Goal: Task Accomplishment & Management: Use online tool/utility

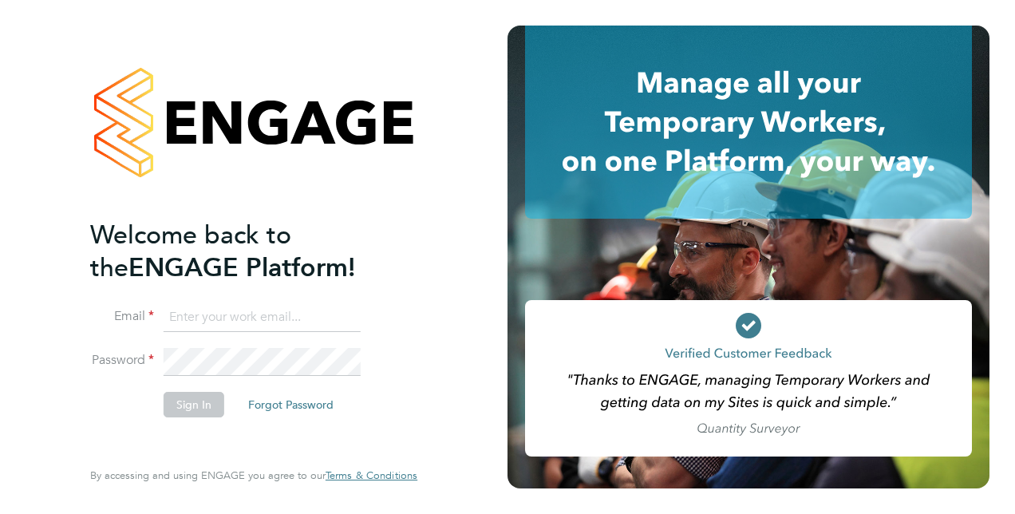
type input "[PERSON_NAME][EMAIL_ADDRESS][PERSON_NAME][DOMAIN_NAME]"
click at [201, 399] on button "Sign In" at bounding box center [194, 405] width 61 height 26
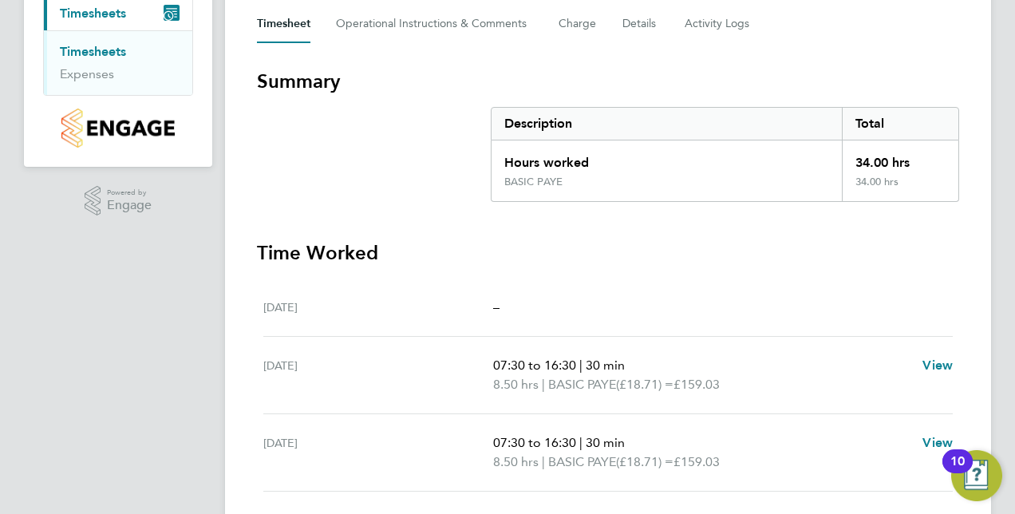
scroll to position [251, 0]
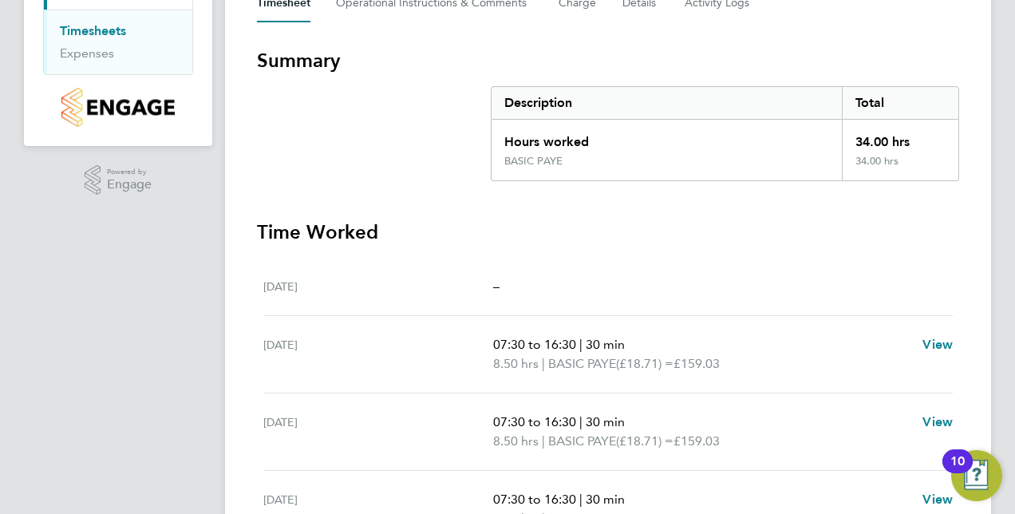
click at [112, 31] on link "Timesheets" at bounding box center [93, 30] width 66 height 15
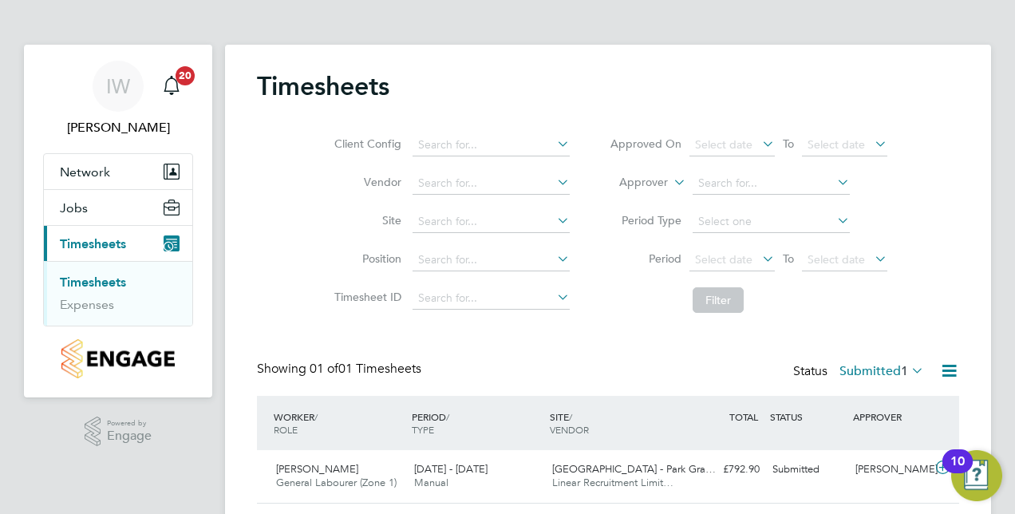
scroll to position [46, 0]
